Goal: Task Accomplishment & Management: Use online tool/utility

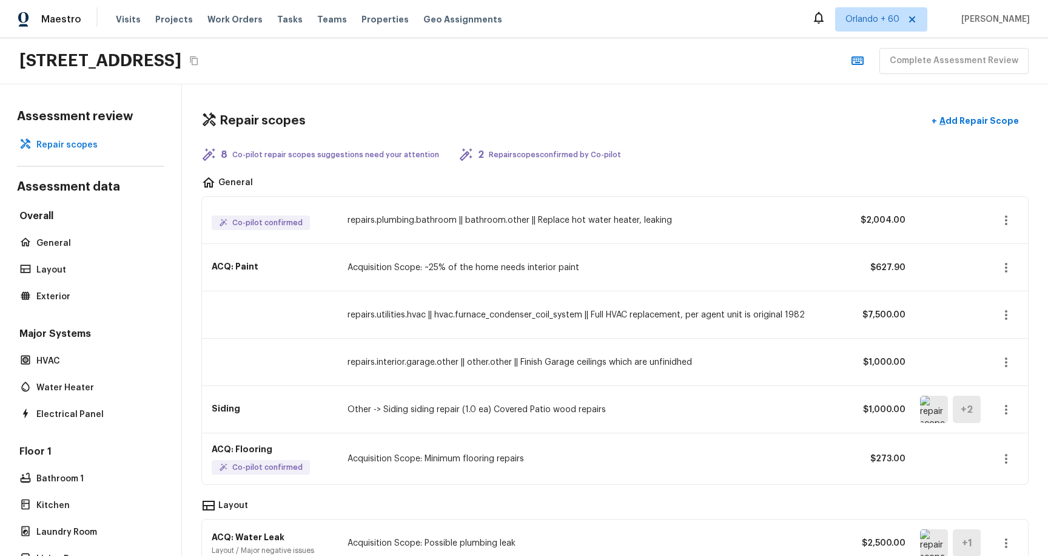
scroll to position [1008, 0]
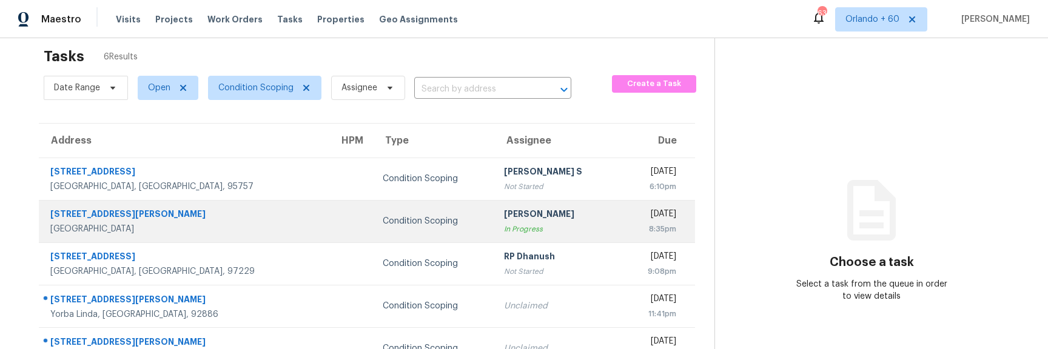
scroll to position [15, 0]
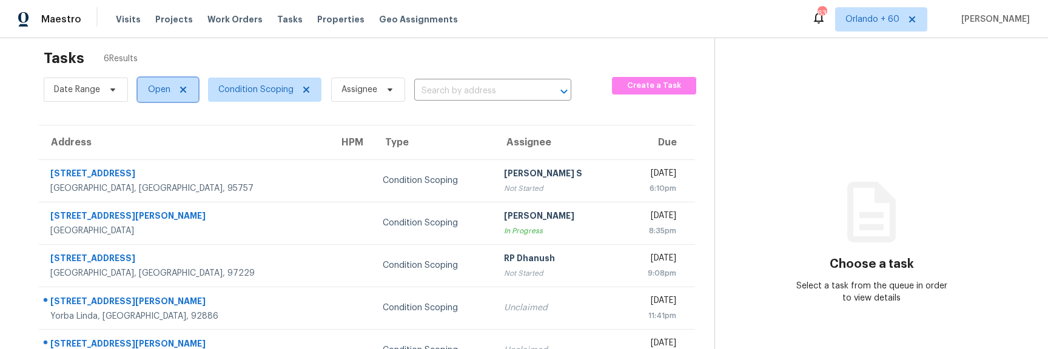
click at [181, 87] on icon at bounding box center [183, 90] width 10 height 10
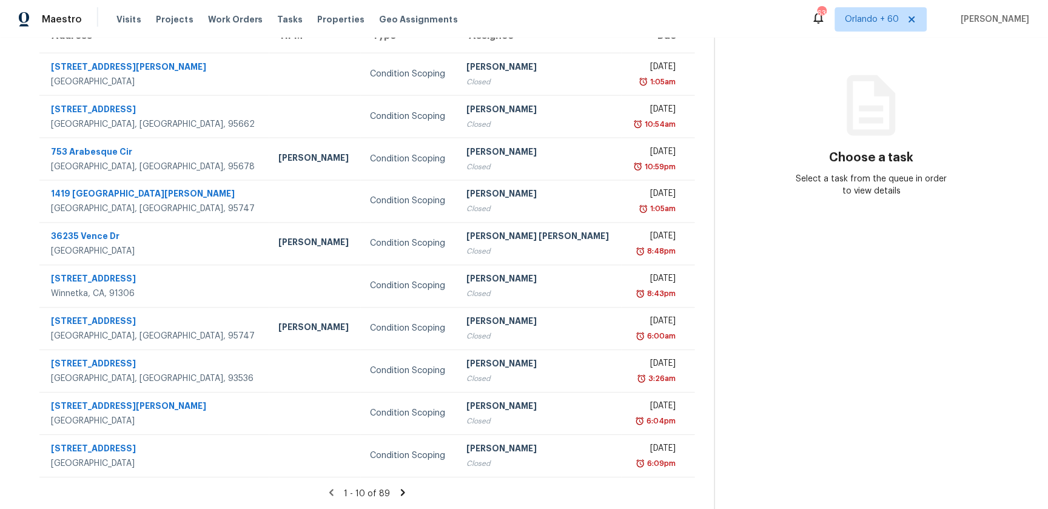
scroll to position [123, 0]
click at [400, 489] on icon at bounding box center [402, 492] width 4 height 7
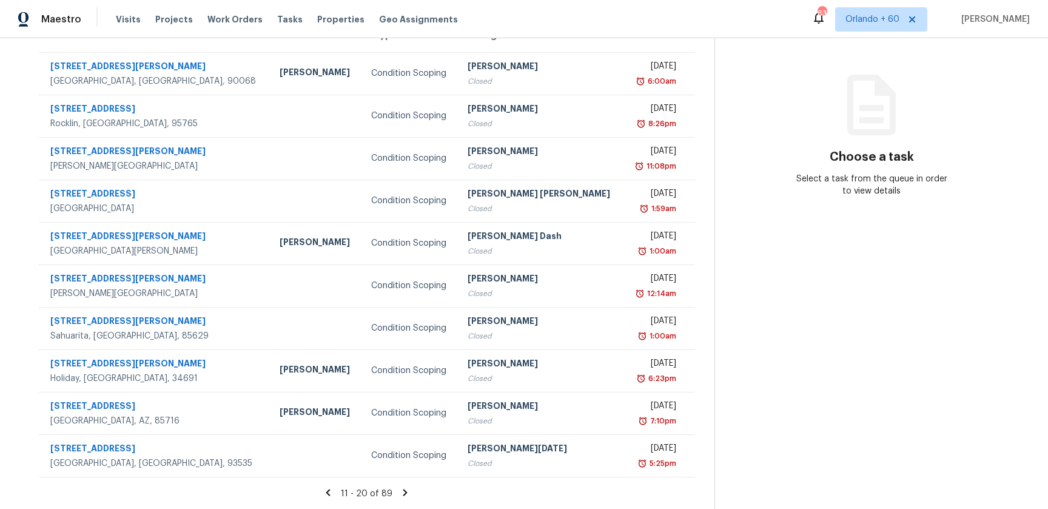
click at [400, 493] on icon at bounding box center [405, 492] width 11 height 11
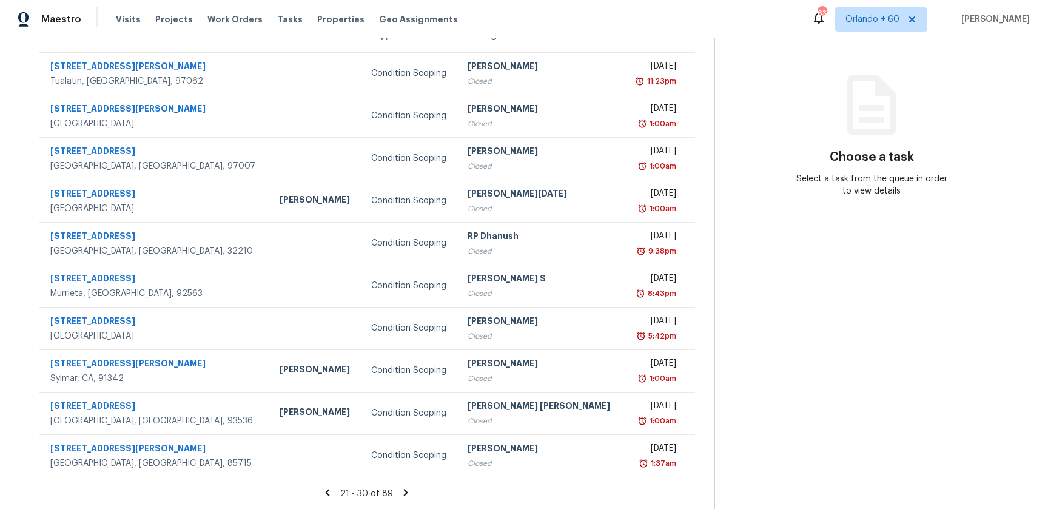
click at [400, 493] on icon at bounding box center [405, 492] width 11 height 11
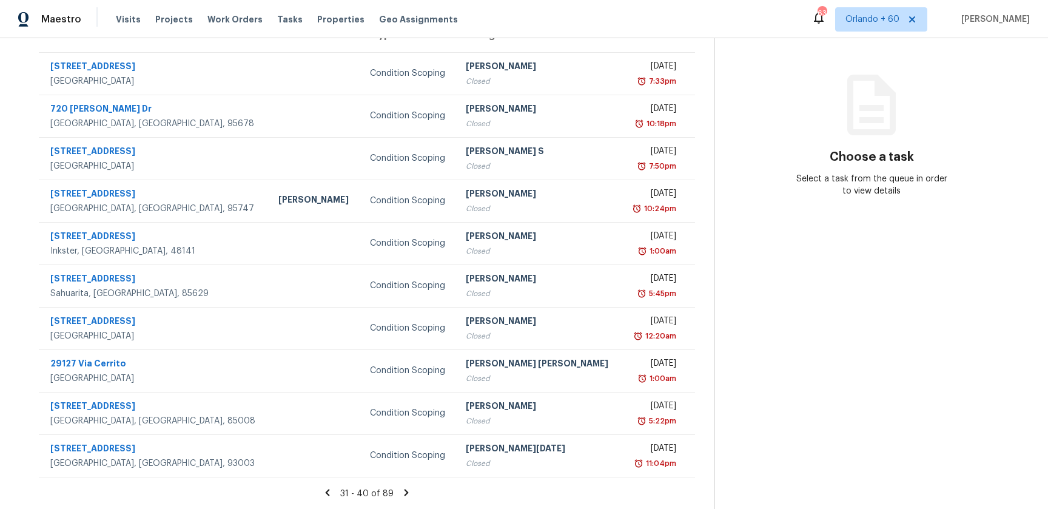
click at [401, 493] on icon at bounding box center [406, 492] width 11 height 11
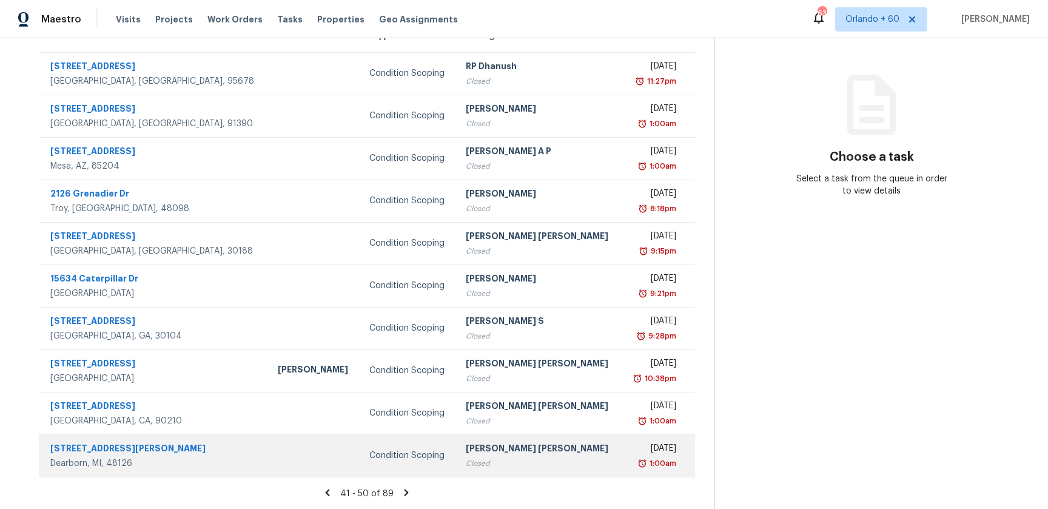
click at [399, 447] on td "Condition Scoping" at bounding box center [408, 455] width 96 height 42
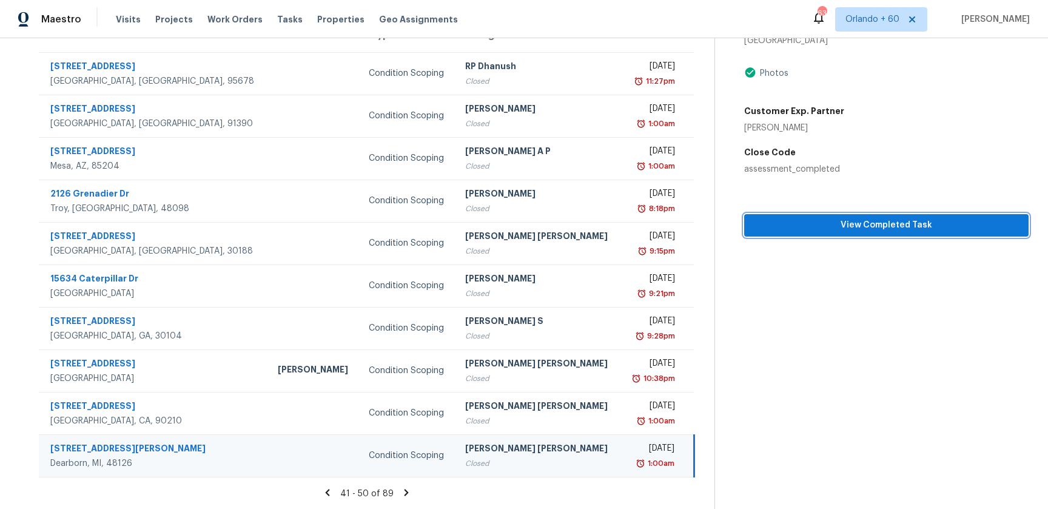
click at [837, 224] on span "View Completed Task" at bounding box center [886, 225] width 265 height 15
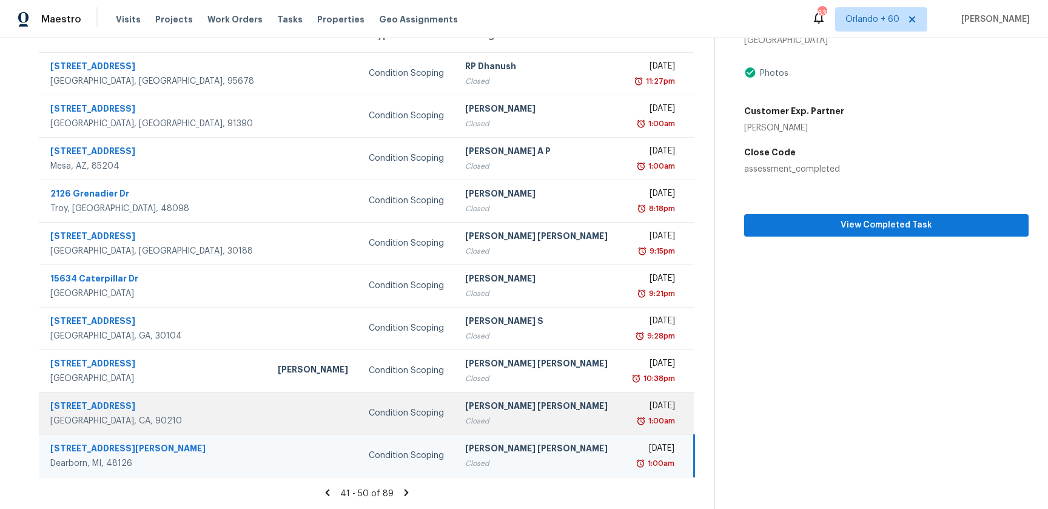
click at [363, 405] on td "Condition Scoping" at bounding box center [407, 413] width 96 height 42
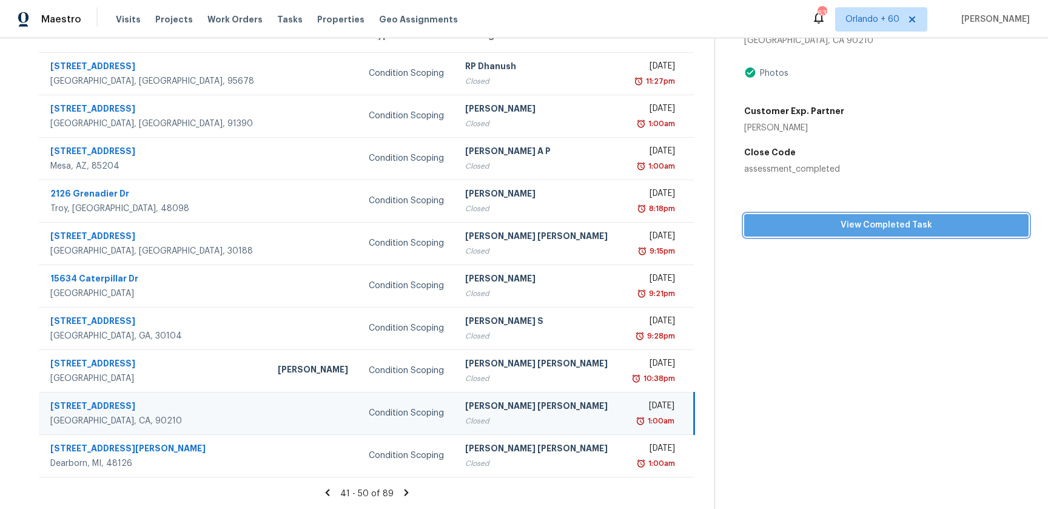
click at [823, 222] on span "View Completed Task" at bounding box center [886, 225] width 265 height 15
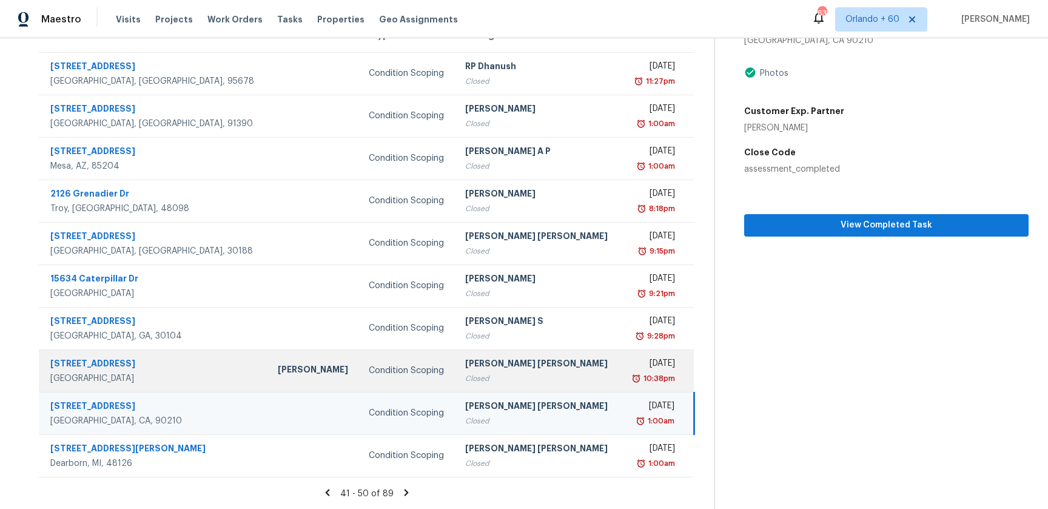
click at [369, 375] on div "Condition Scoping" at bounding box center [407, 371] width 77 height 12
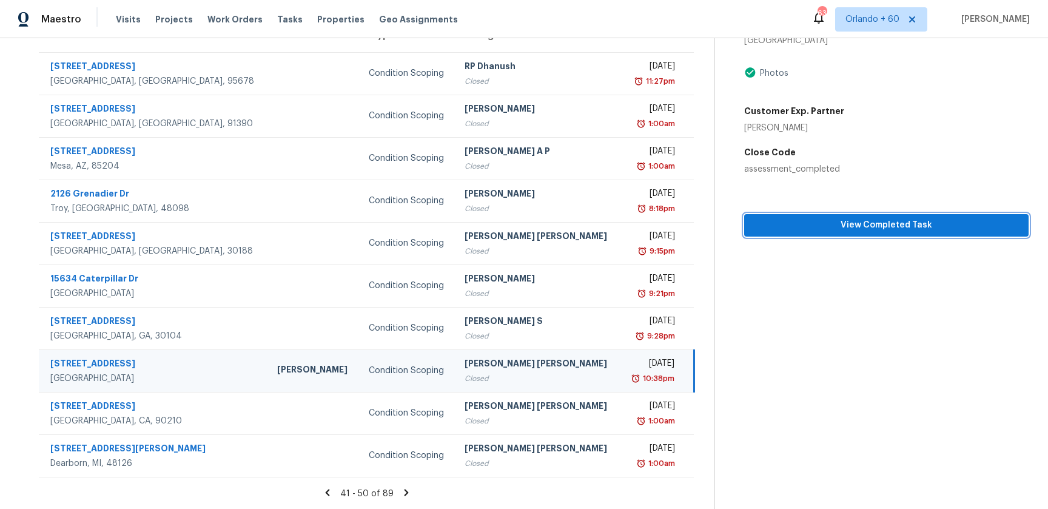
click at [827, 217] on button "View Completed Task" at bounding box center [886, 225] width 284 height 22
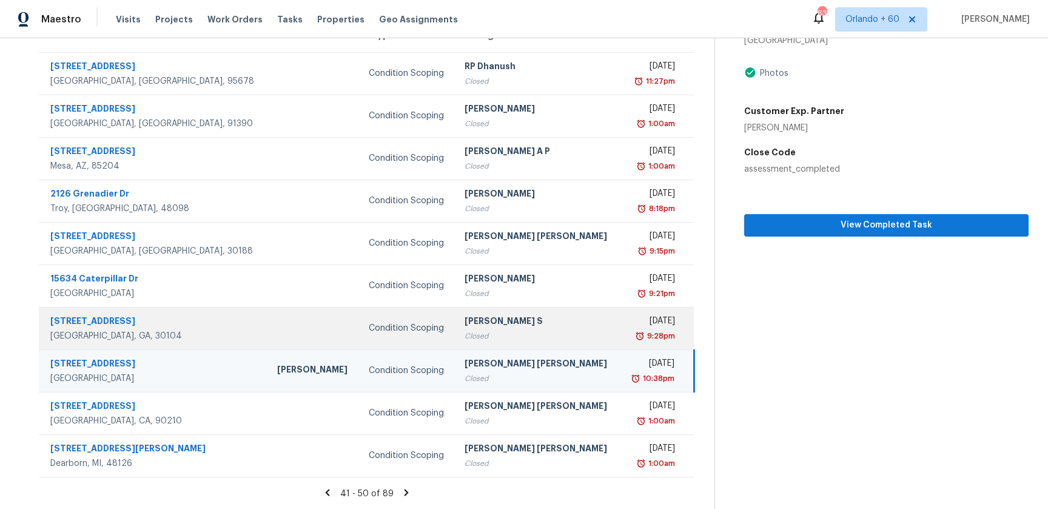
click at [465, 323] on div "Anbu Jebakumar S" at bounding box center [537, 322] width 145 height 15
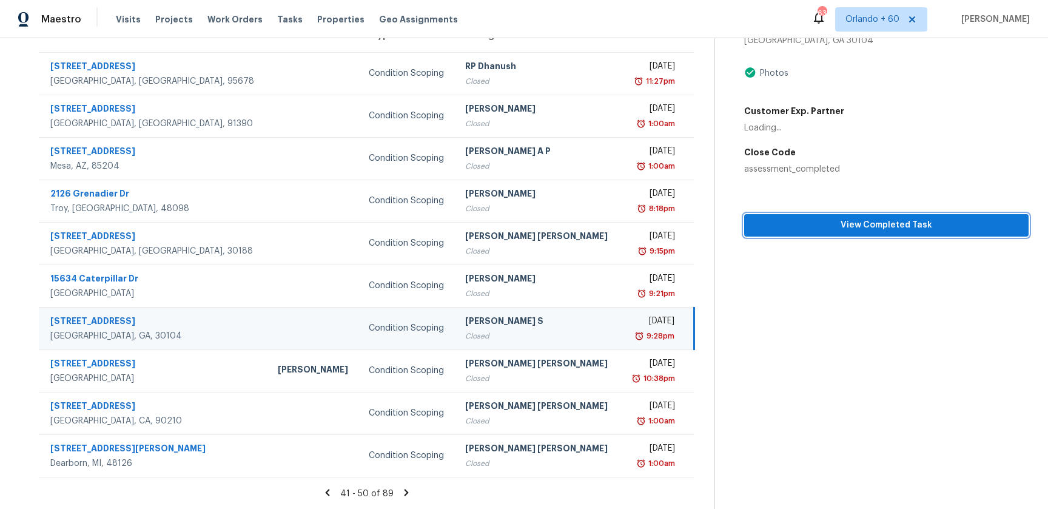
click at [833, 224] on span "View Completed Task" at bounding box center [886, 225] width 265 height 15
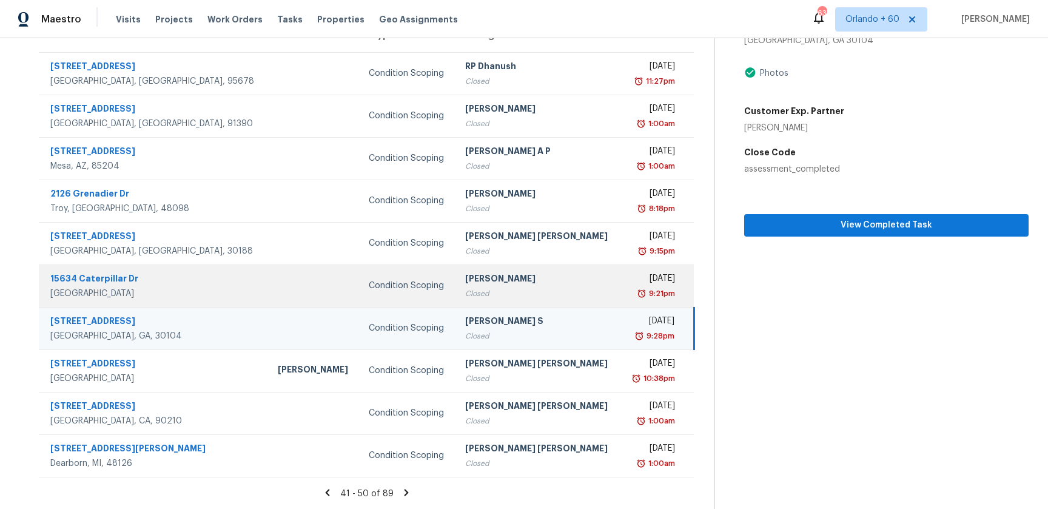
click at [465, 297] on div "Closed" at bounding box center [538, 294] width 146 height 12
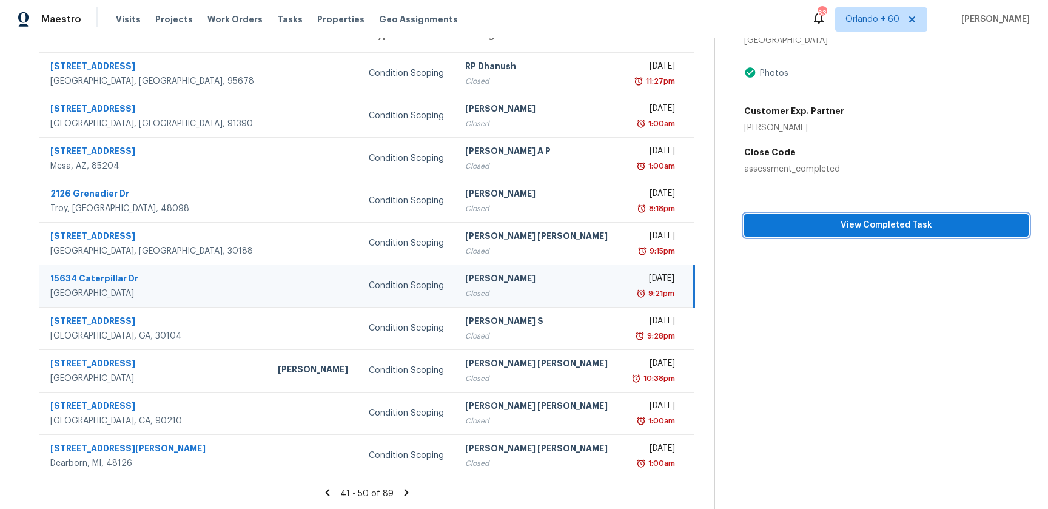
click at [864, 226] on span "View Completed Task" at bounding box center [886, 225] width 265 height 15
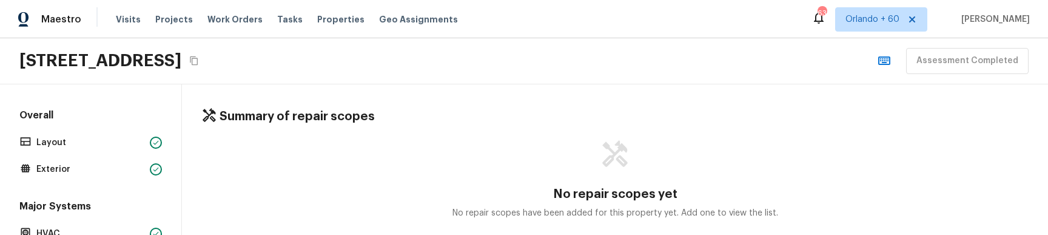
click at [318, 184] on div "No repair scopes yet No repair scopes have been added for this property yet. Ad…" at bounding box center [614, 179] width 827 height 80
